Goal: Task Accomplishment & Management: Manage account settings

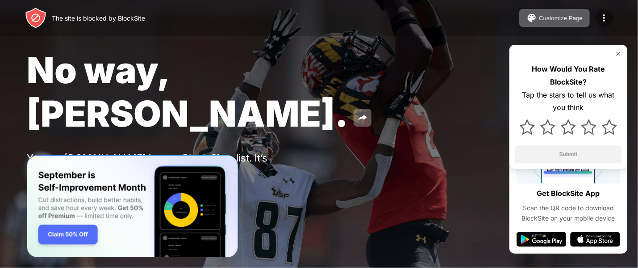
click at [607, 15] on img at bounding box center [604, 18] width 11 height 11
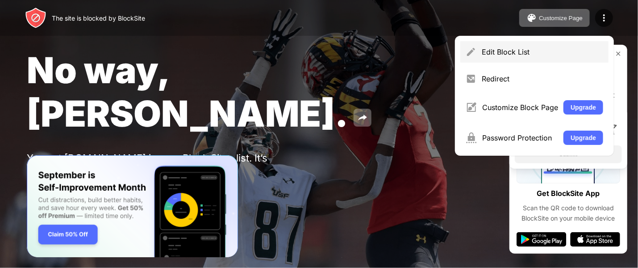
click at [492, 48] on div "Edit Block List" at bounding box center [542, 51] width 121 height 9
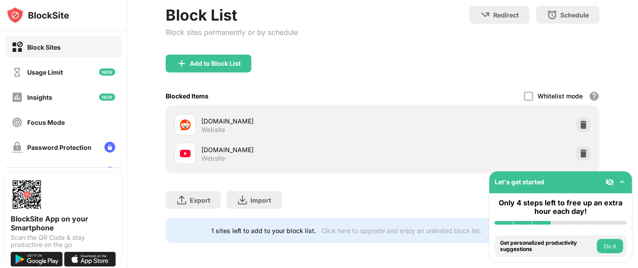
scroll to position [69, 0]
click at [579, 149] on img at bounding box center [583, 153] width 9 height 9
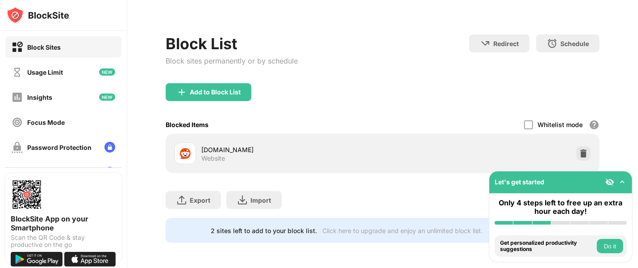
scroll to position [40, 0]
